Goal: Task Accomplishment & Management: Manage account settings

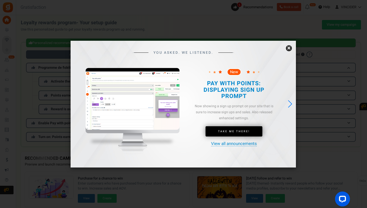
click at [291, 48] on link "×" at bounding box center [289, 48] width 6 height 6
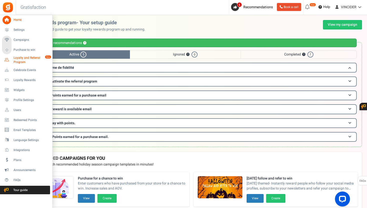
click at [14, 64] on span "Loyalty and Referral Program" at bounding box center [32, 60] width 37 height 9
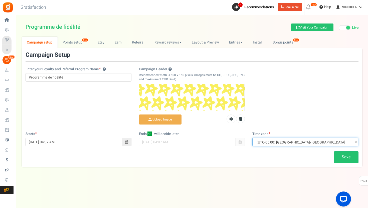
click at [281, 142] on select "(UTC-11:00) Pacific/[GEOGRAPHIC_DATA] (UTC-11:00) [GEOGRAPHIC_DATA]/[GEOGRAPHIC…" at bounding box center [305, 142] width 106 height 9
select select "Europe/[GEOGRAPHIC_DATA]"
click at [252, 138] on select "(UTC-11:00) Pacific/[GEOGRAPHIC_DATA] (UTC-11:00) [GEOGRAPHIC_DATA]/[GEOGRAPHIC…" at bounding box center [305, 142] width 106 height 9
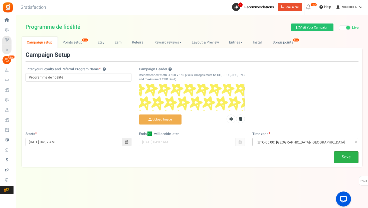
click at [355, 157] on link "Save" at bounding box center [346, 158] width 25 height 12
click at [78, 44] on link "Points setup New" at bounding box center [75, 42] width 35 height 11
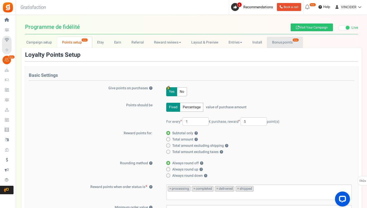
click at [275, 42] on link "Bonus points New" at bounding box center [285, 42] width 36 height 11
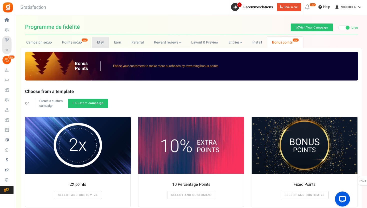
click at [98, 37] on link "Etsy" at bounding box center [100, 42] width 17 height 11
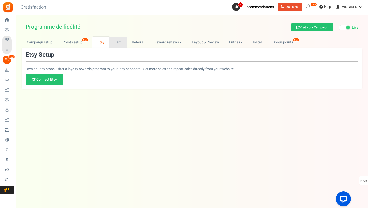
click at [117, 39] on link "Earn" at bounding box center [118, 42] width 18 height 11
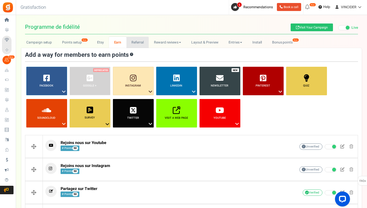
click at [144, 44] on link "Referral" at bounding box center [137, 42] width 23 height 11
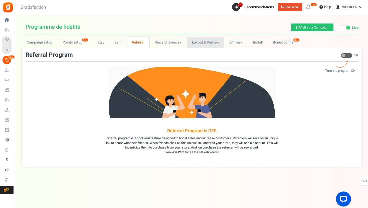
click at [203, 45] on link "Layout & Preview" at bounding box center [205, 42] width 37 height 11
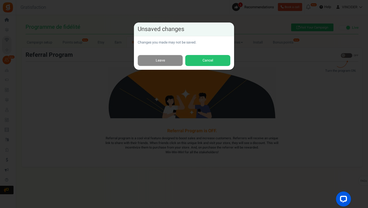
click at [173, 61] on link "Leave" at bounding box center [160, 60] width 45 height 11
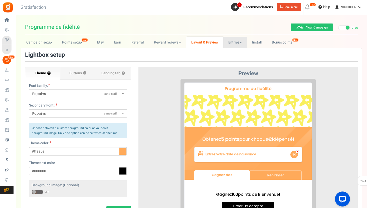
click at [233, 43] on link "Entries" at bounding box center [235, 42] width 24 height 11
click at [236, 52] on link "Entries" at bounding box center [243, 53] width 40 height 7
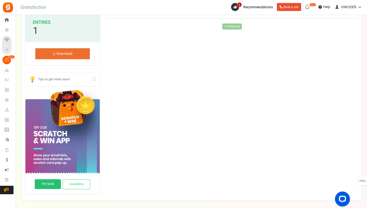
scroll to position [27, 0]
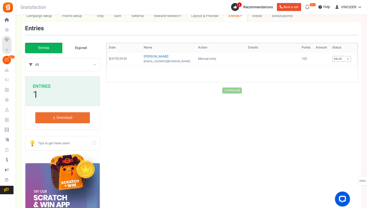
click at [90, 47] on link "Expired" at bounding box center [81, 48] width 38 height 11
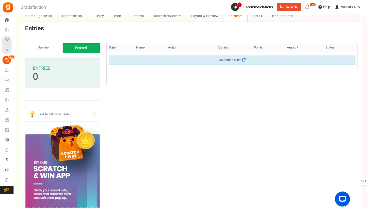
click at [55, 45] on link "Entries" at bounding box center [44, 48] width 38 height 11
